Goal: Task Accomplishment & Management: Use online tool/utility

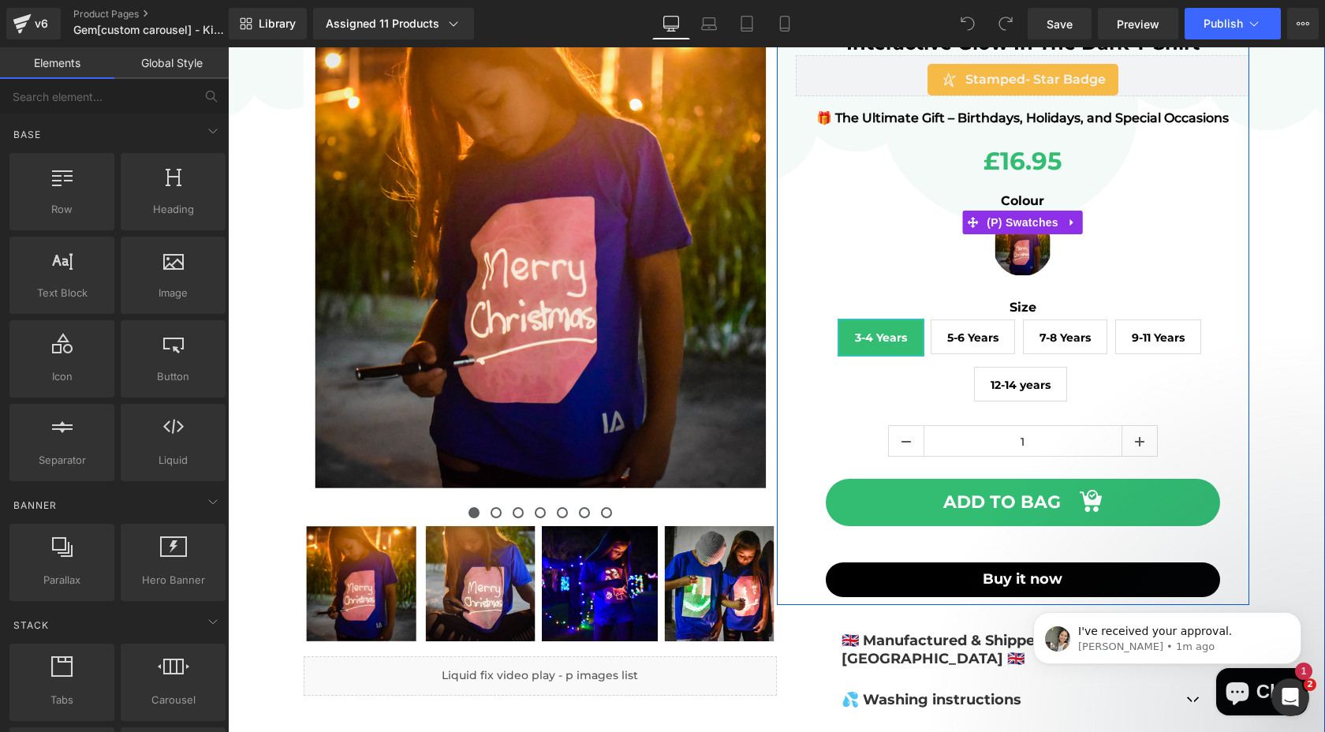
scroll to position [154, 0]
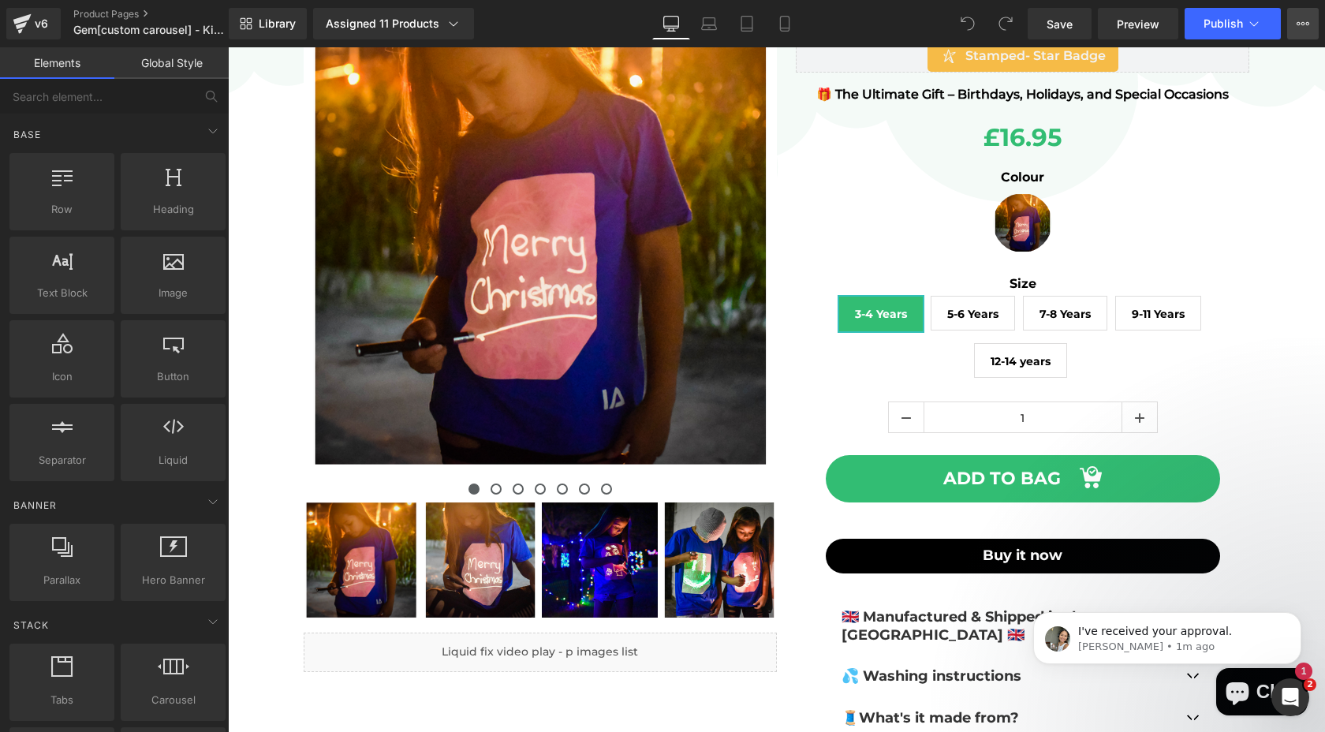
click at [1307, 23] on icon at bounding box center [1302, 23] width 13 height 13
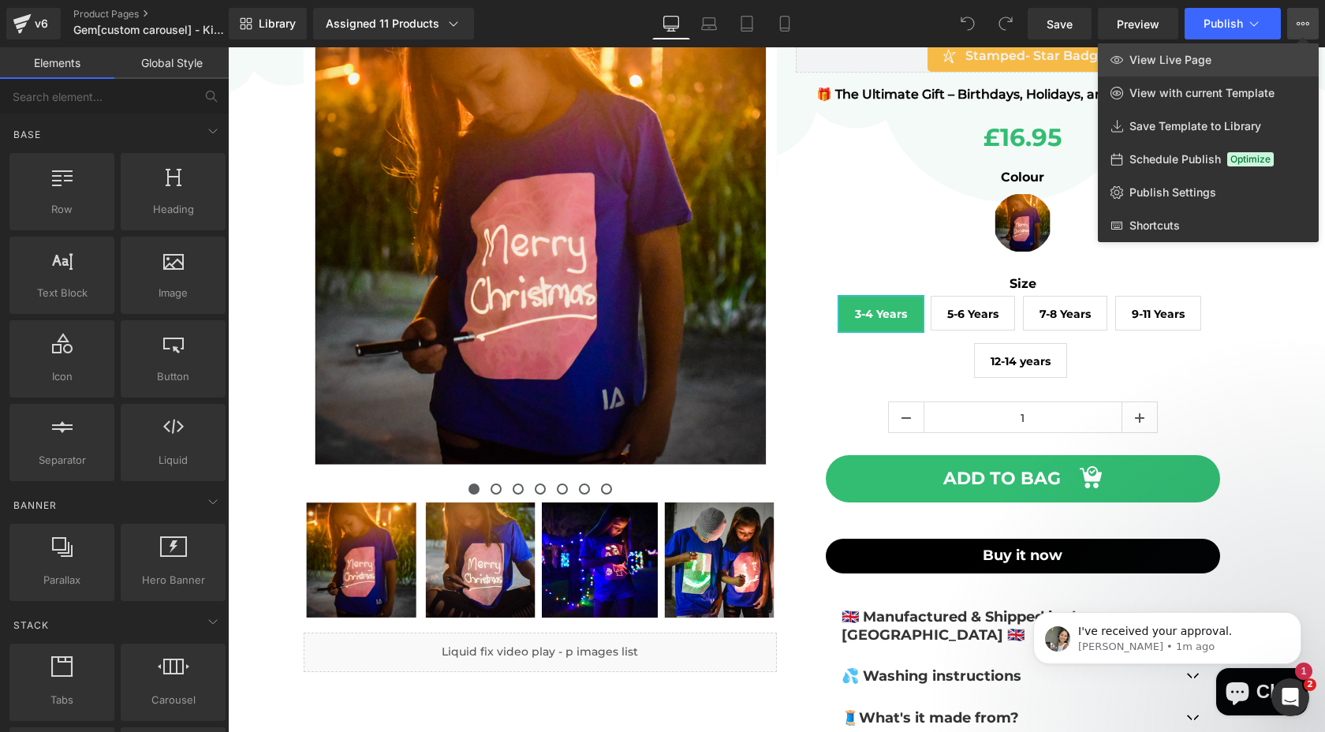
click at [1184, 67] on link "View Live Page" at bounding box center [1208, 59] width 221 height 33
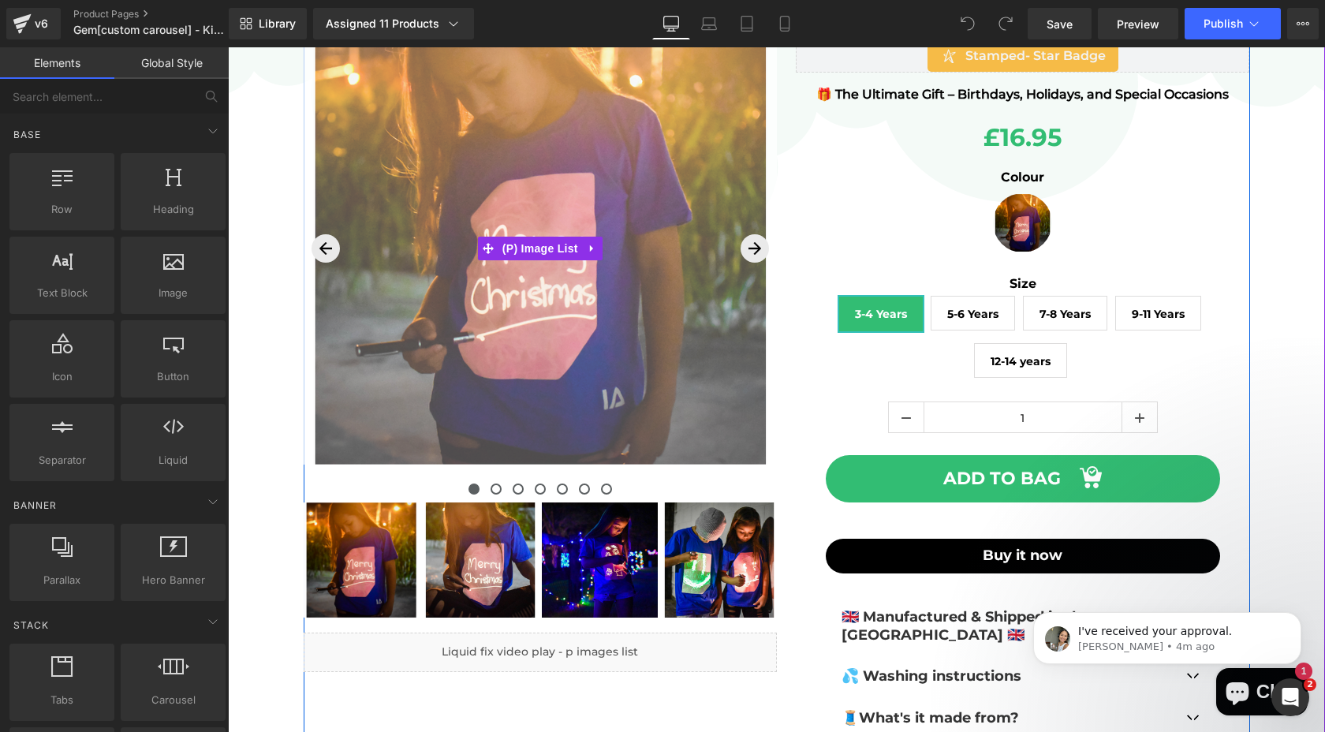
scroll to position [0, 0]
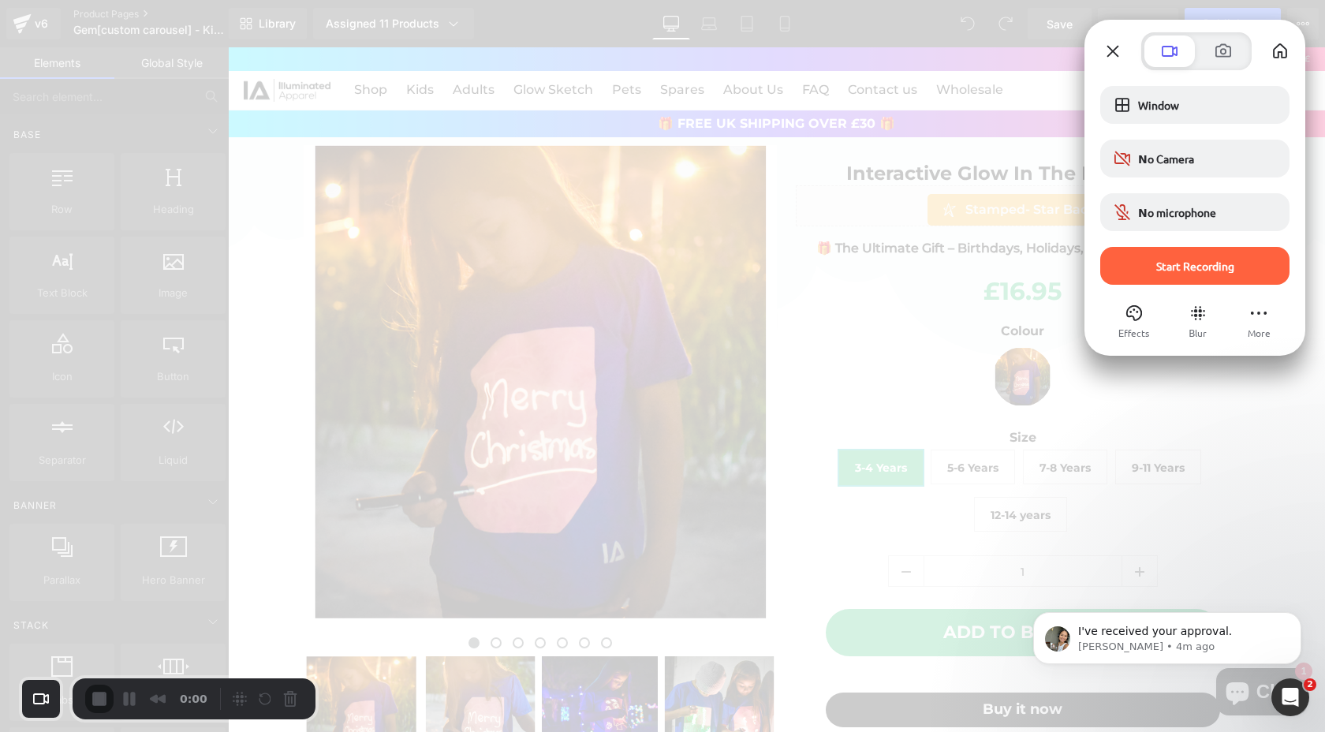
click at [1199, 274] on div "Start Recording" at bounding box center [1194, 266] width 189 height 38
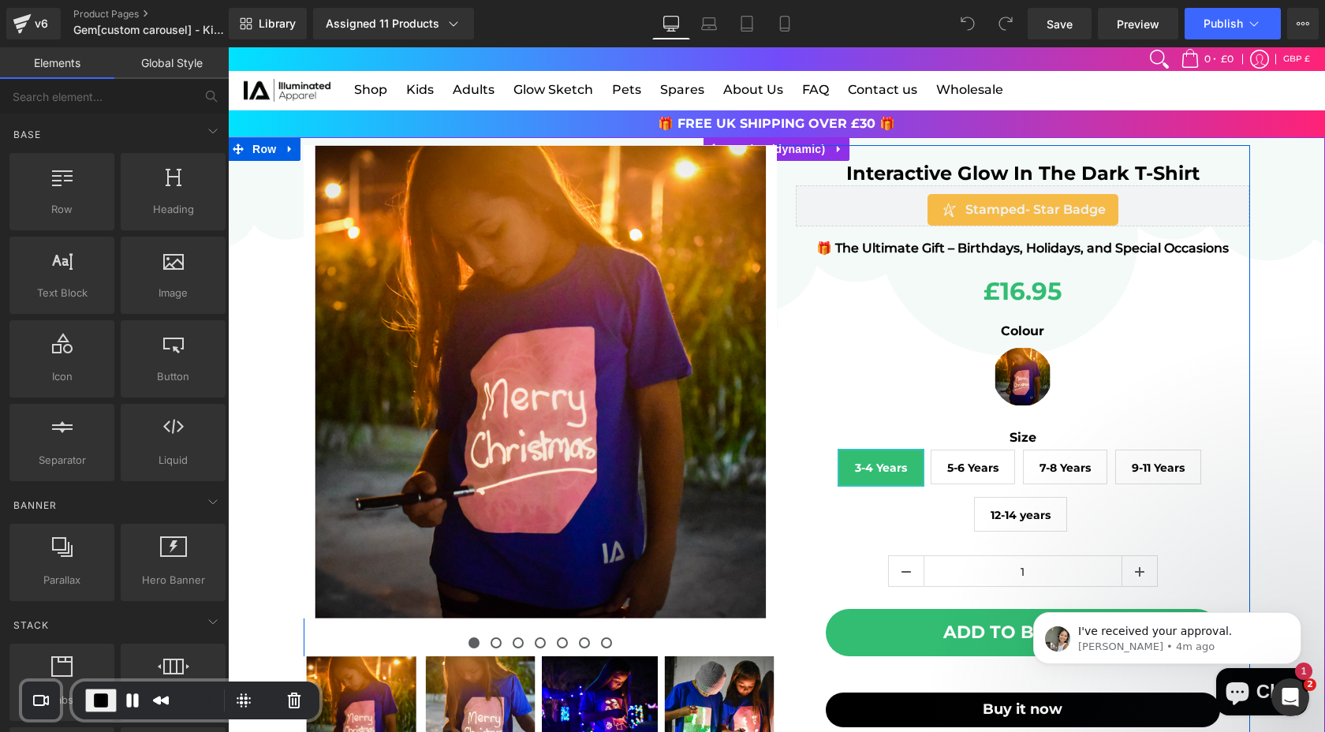
click at [1076, 166] on div "Interactive Glow In The Dark T-Shirt Heading Stamped - Star Badge [DOMAIN_NAME]…" at bounding box center [1023, 451] width 454 height 570
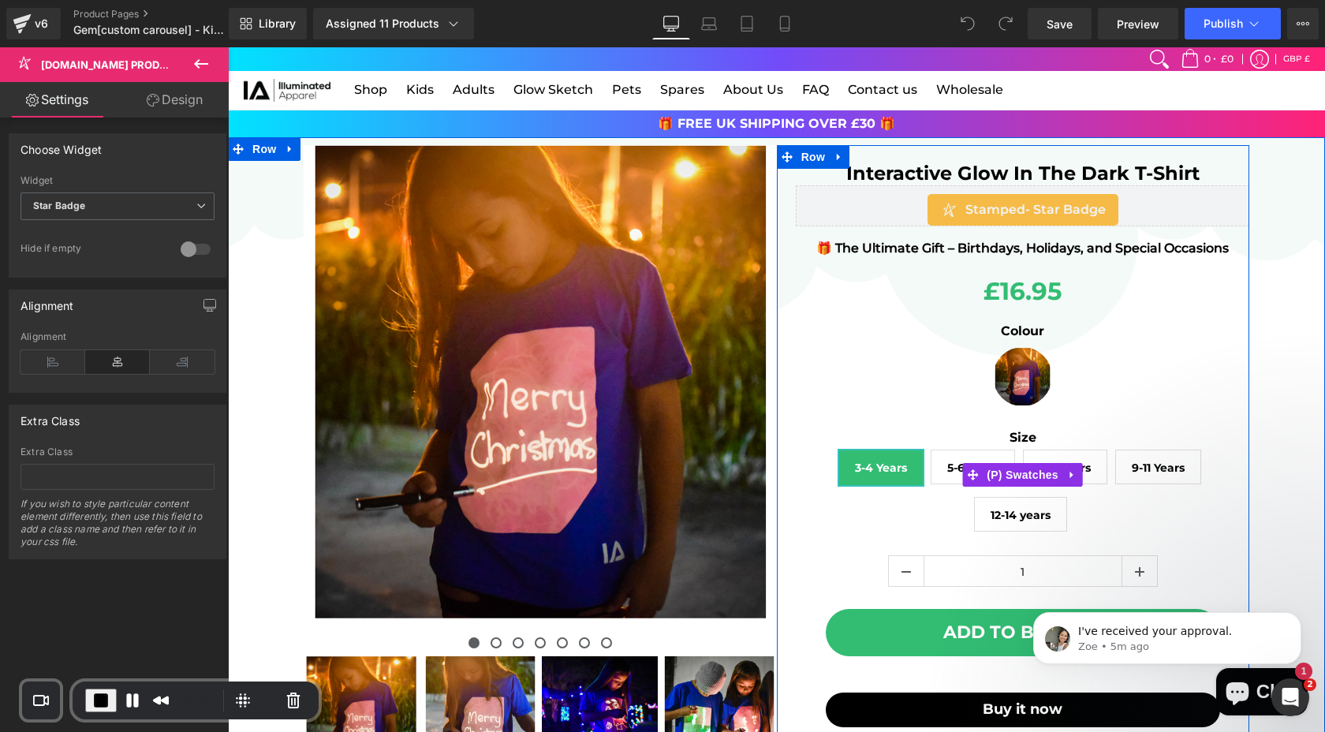
click at [855, 441] on label "Size" at bounding box center [1023, 439] width 454 height 19
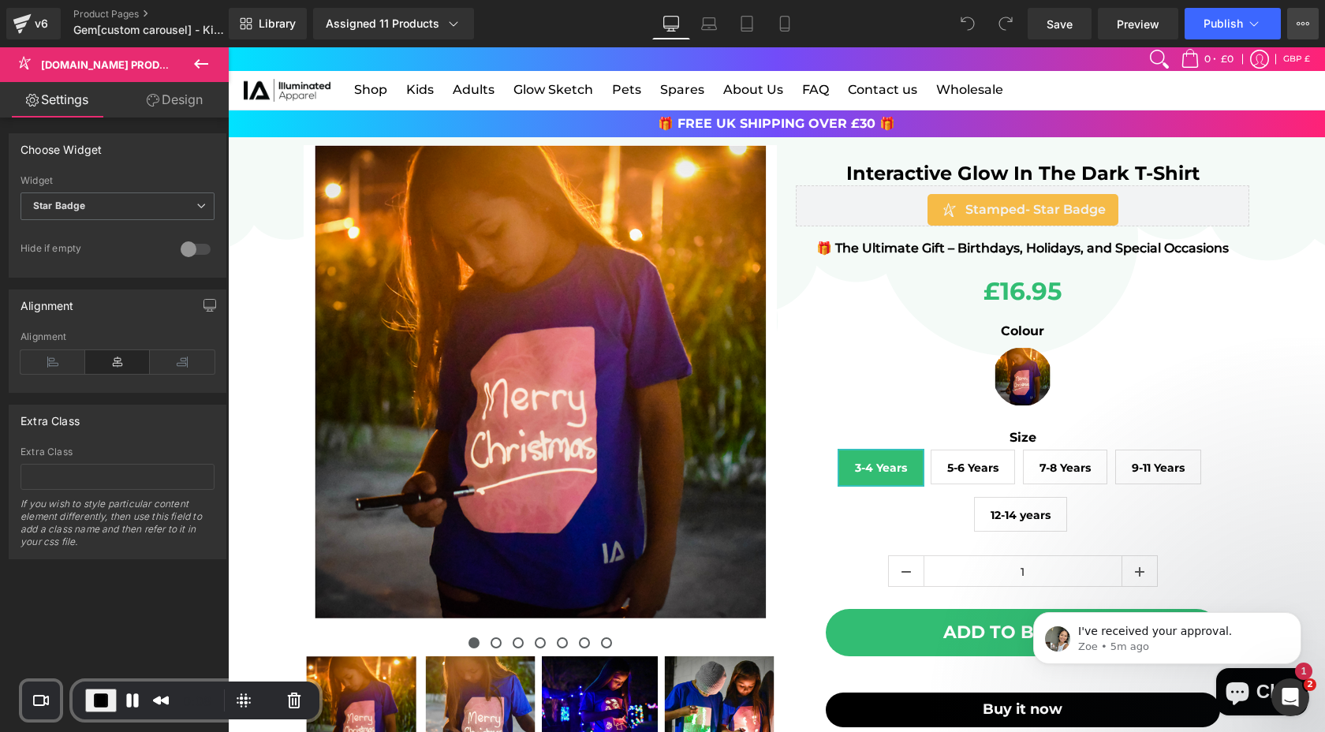
click at [1310, 29] on button "View Live Page View with current Template Save Template to Library Schedule Pub…" at bounding box center [1303, 24] width 32 height 32
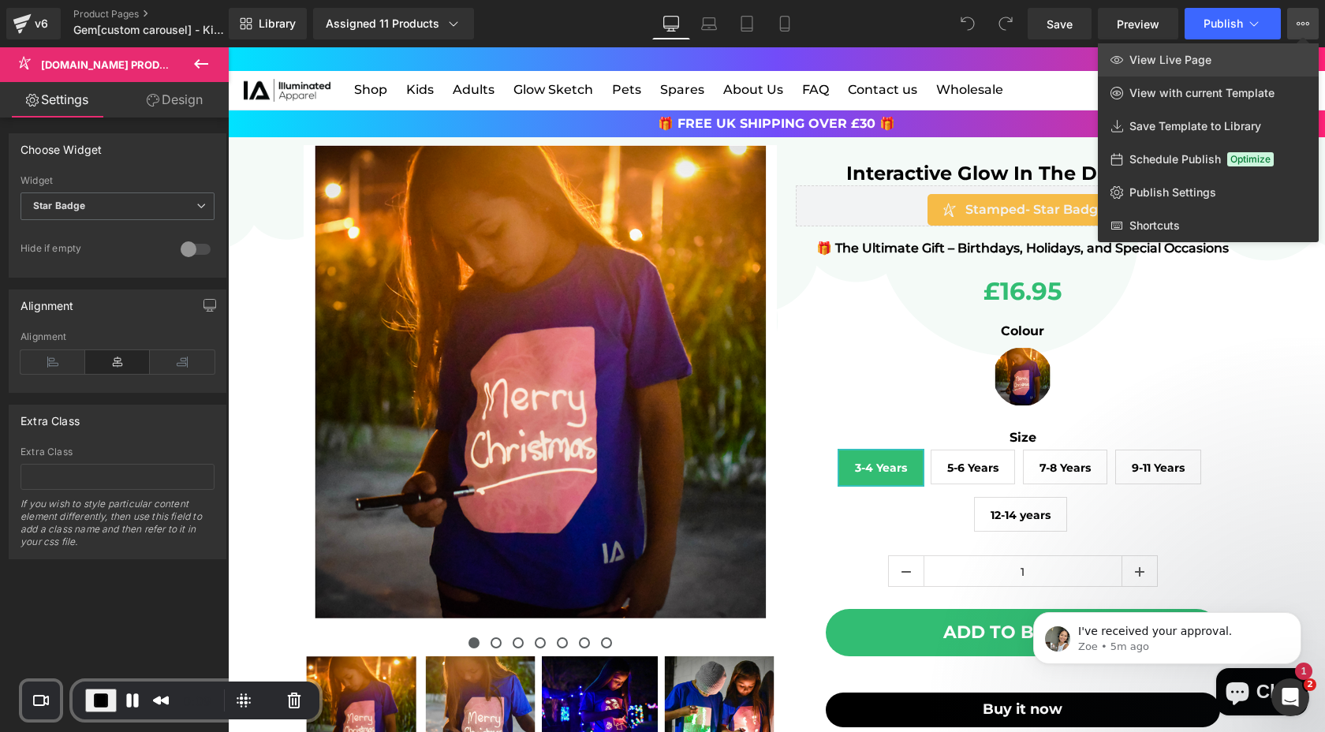
click at [1167, 62] on span "View Live Page" at bounding box center [1170, 60] width 82 height 14
